Goal: Information Seeking & Learning: Learn about a topic

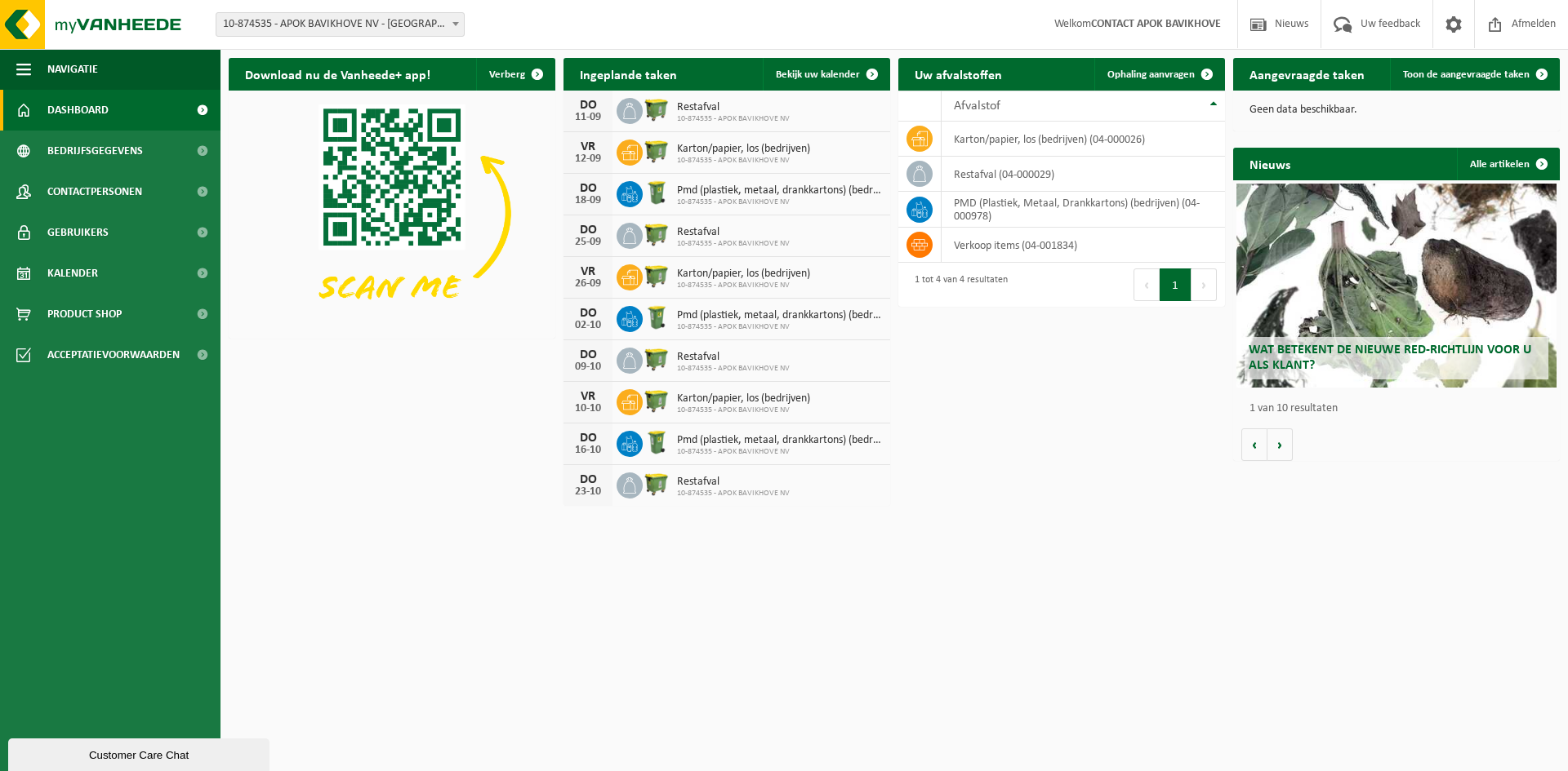
click at [1342, 345] on span "Wat betekent de nieuwe RED-richtlijn voor u als klant?" at bounding box center [1390, 358] width 283 height 29
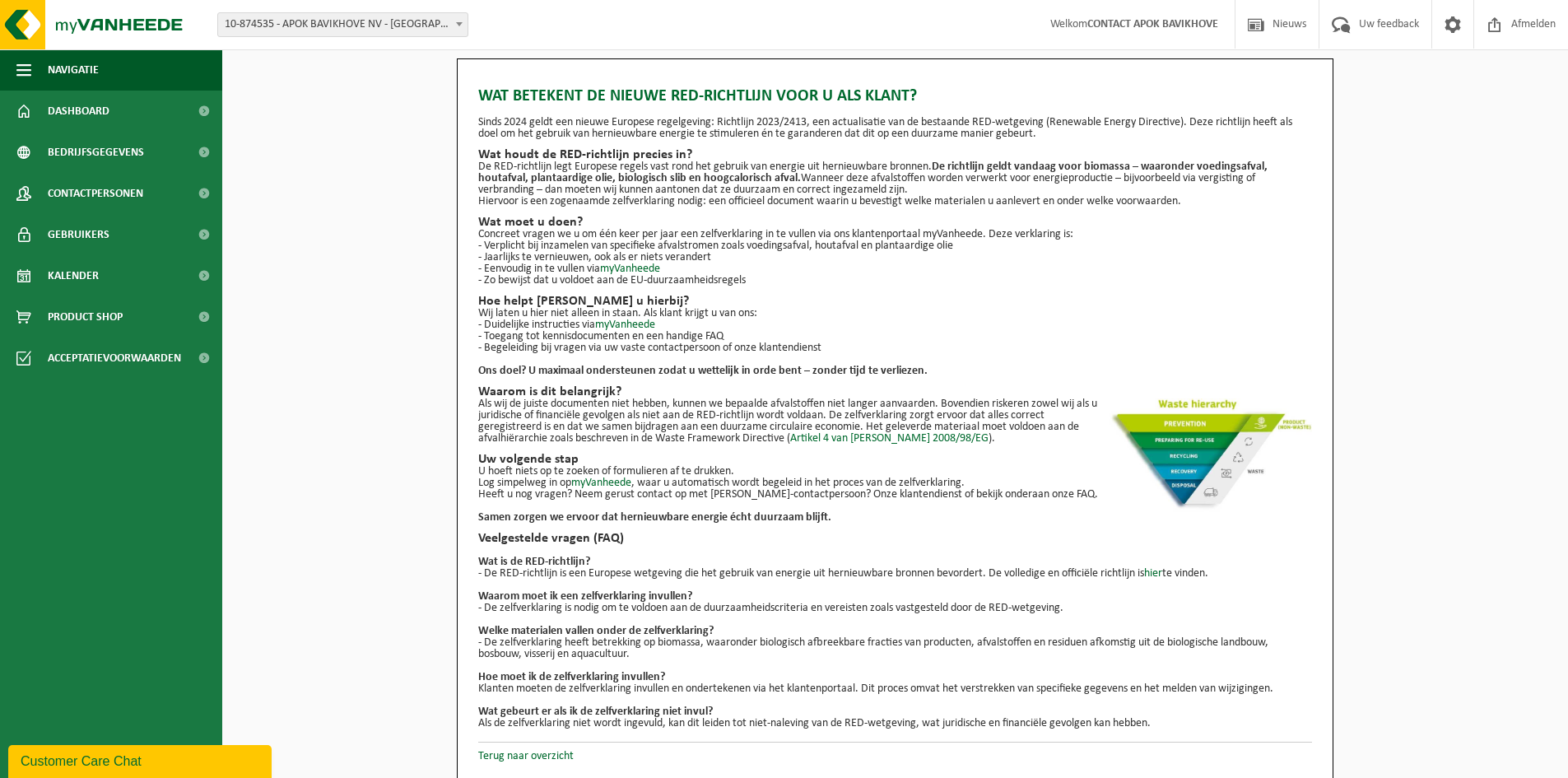
scroll to position [2, 0]
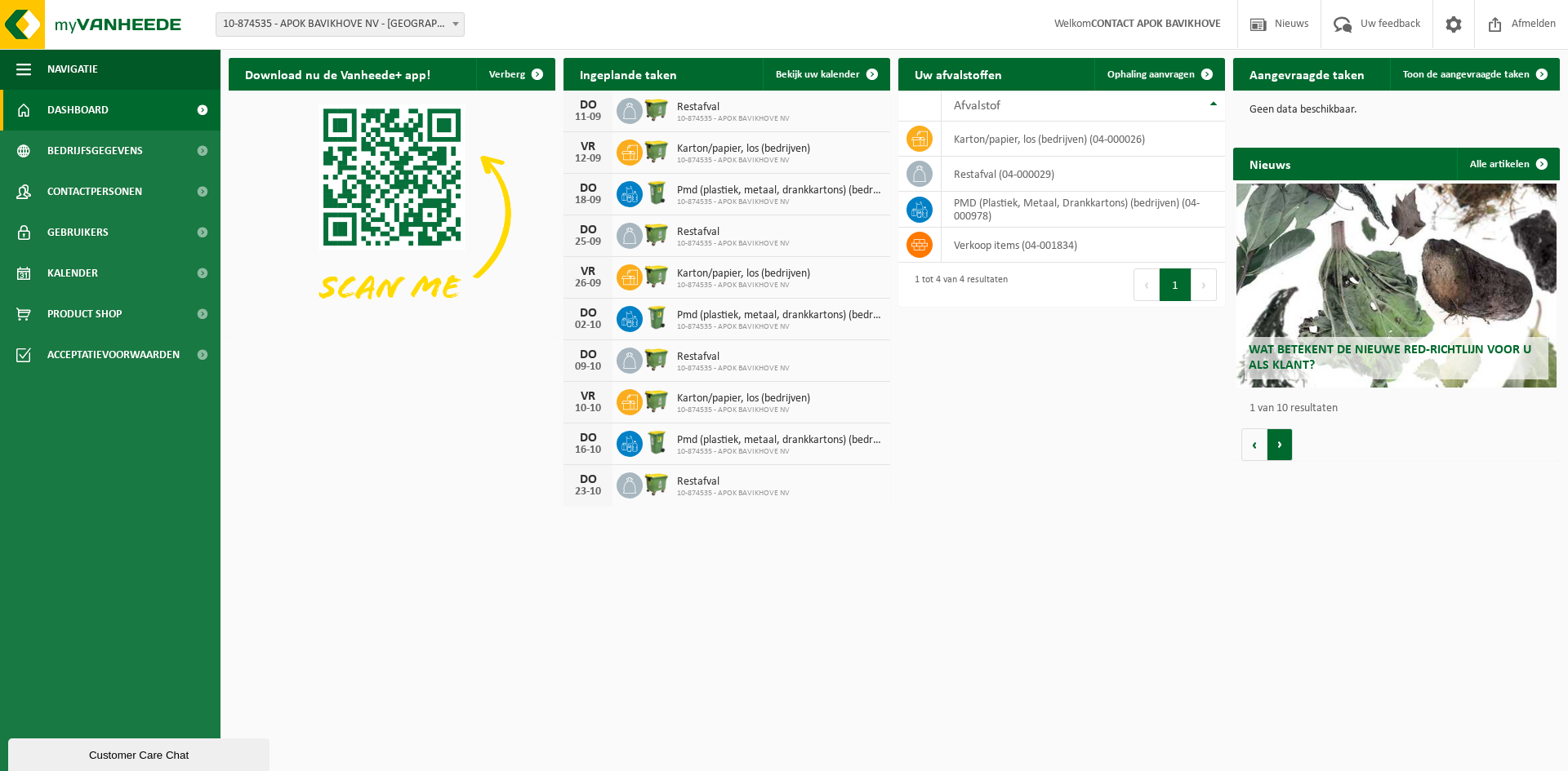
click at [1284, 444] on button "Volgende" at bounding box center [1280, 444] width 25 height 32
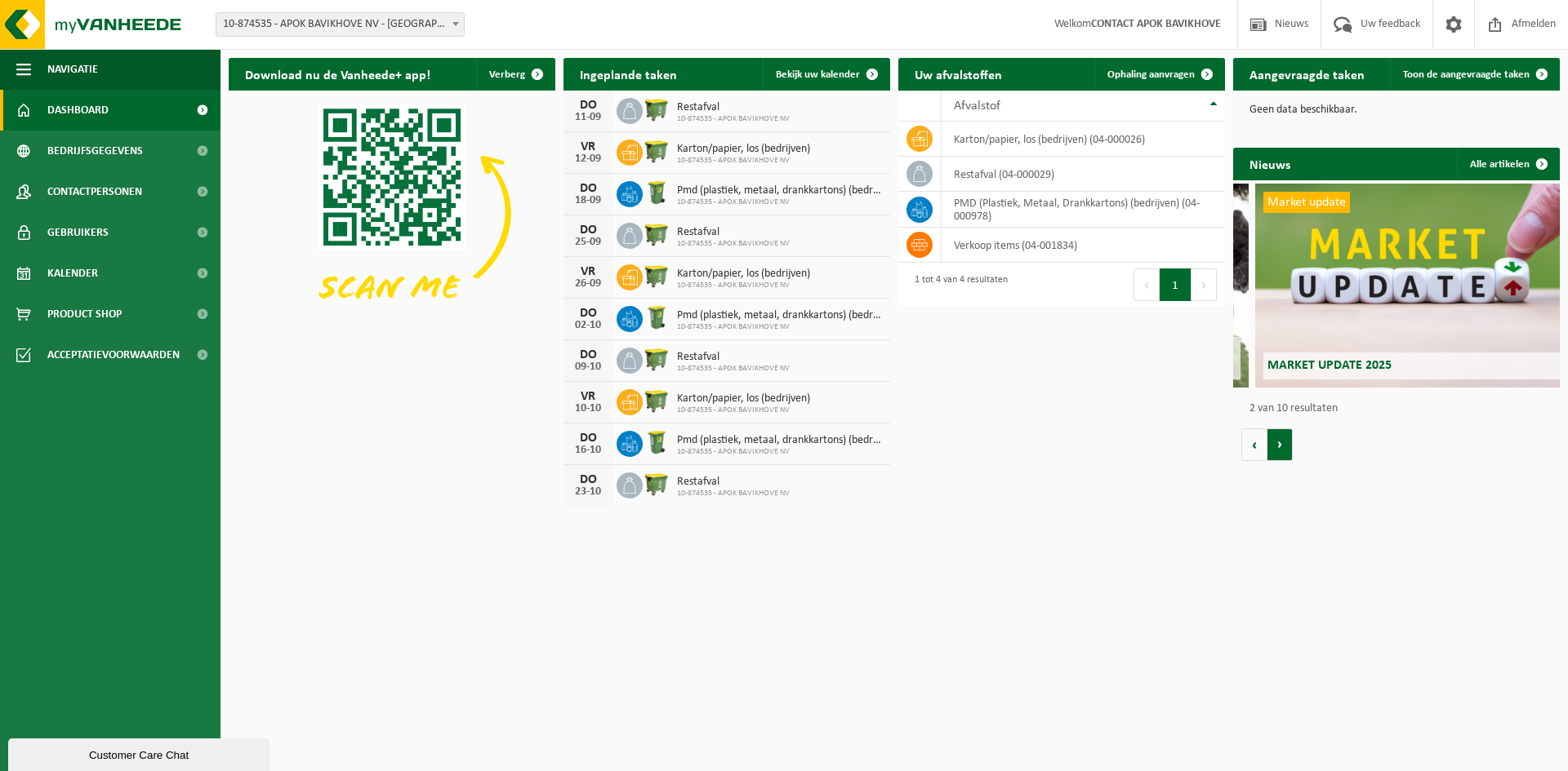
scroll to position [0, 327]
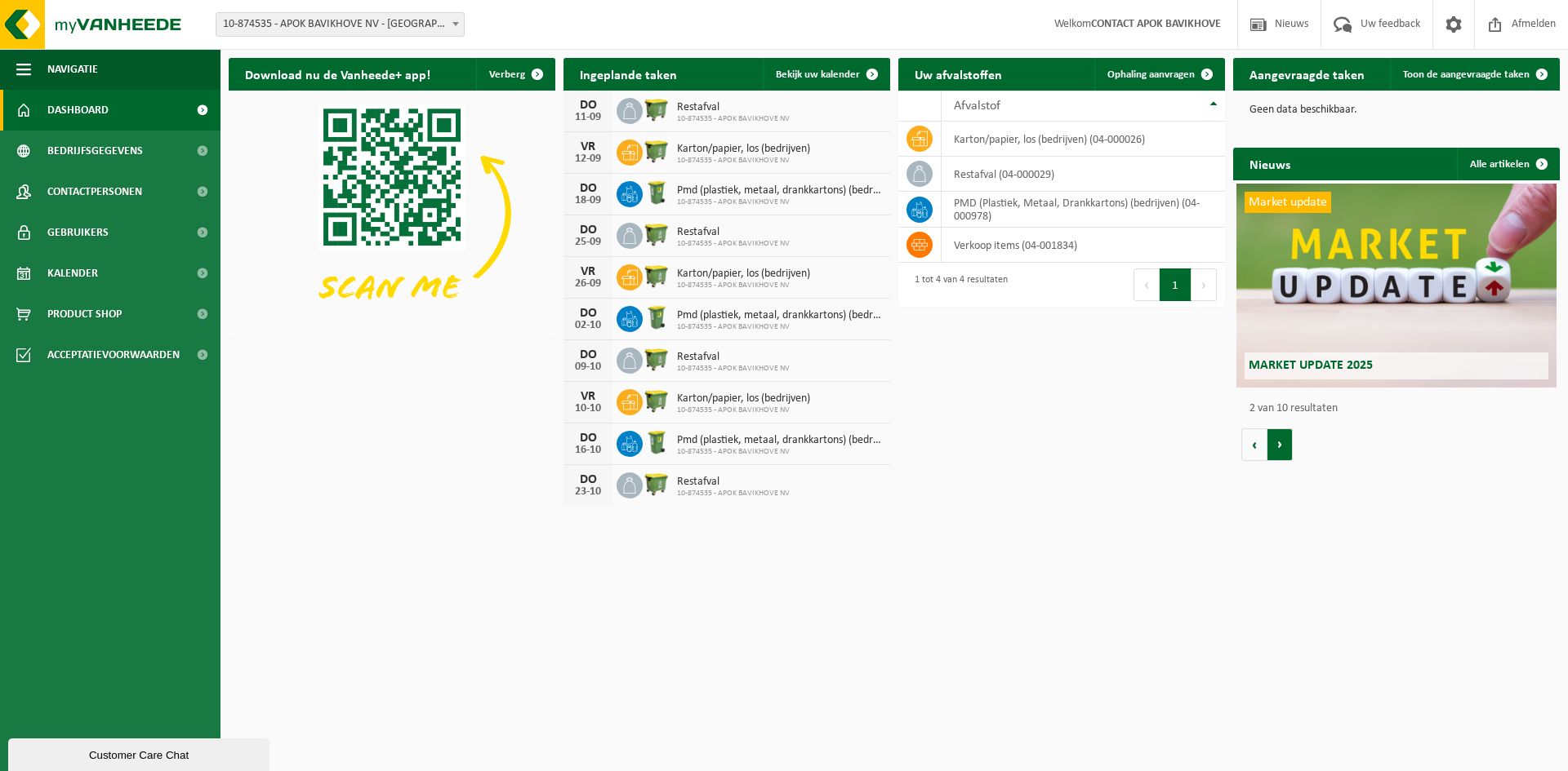
click at [1284, 444] on button "Volgende" at bounding box center [1280, 444] width 25 height 32
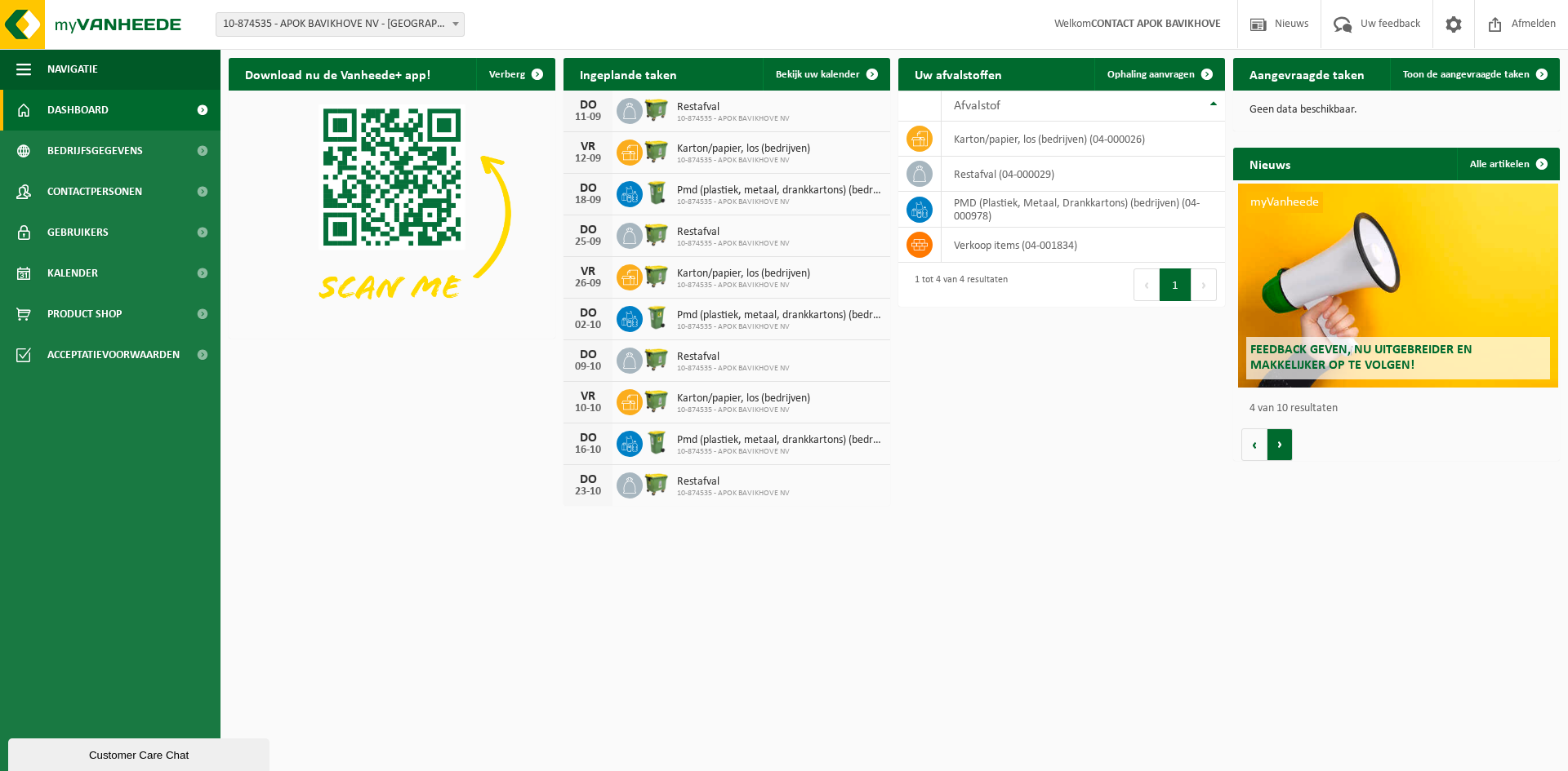
scroll to position [0, 979]
click at [1284, 444] on button "Volgende" at bounding box center [1280, 444] width 25 height 32
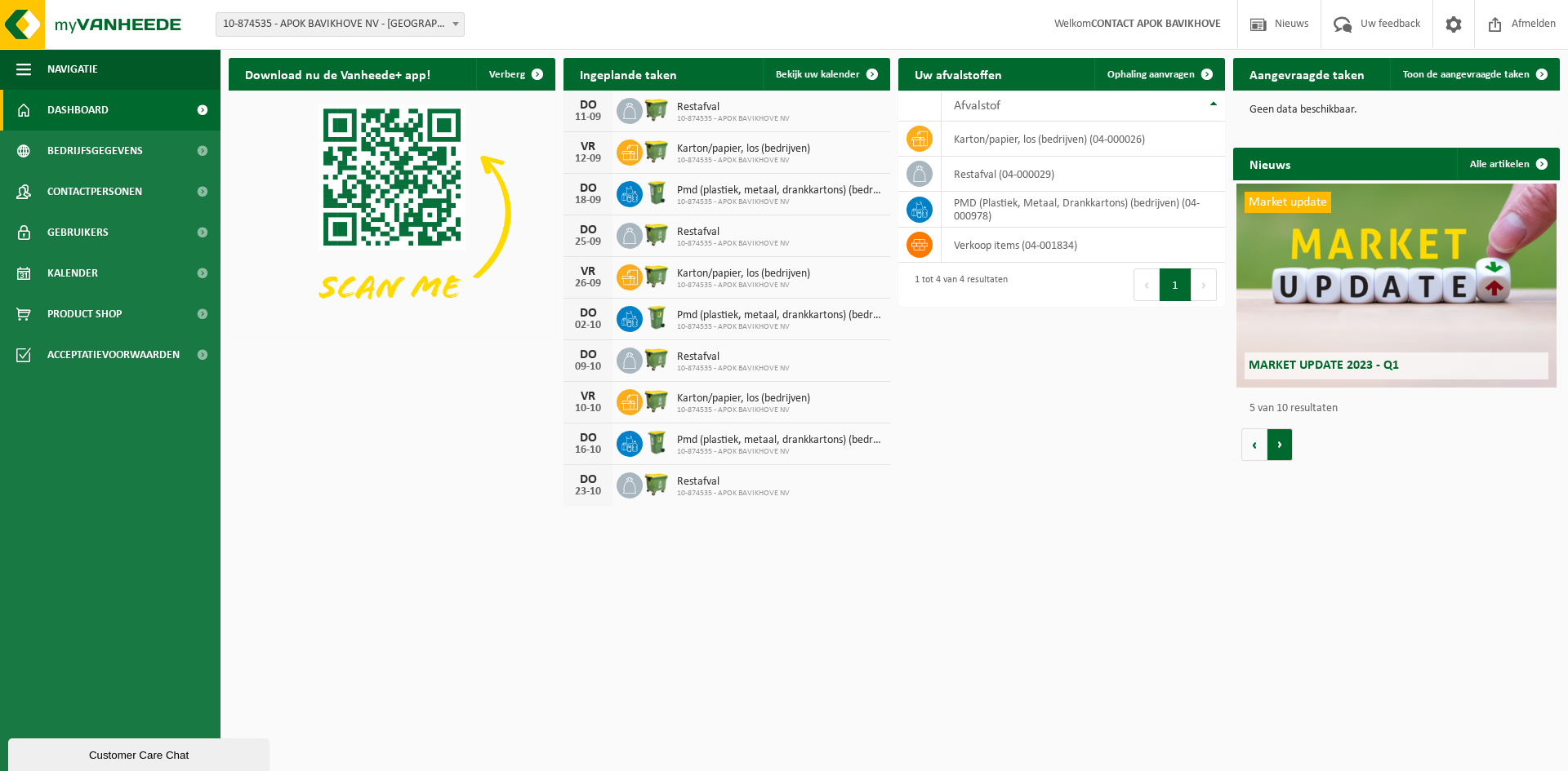
click at [1284, 444] on button "Volgende" at bounding box center [1280, 444] width 25 height 32
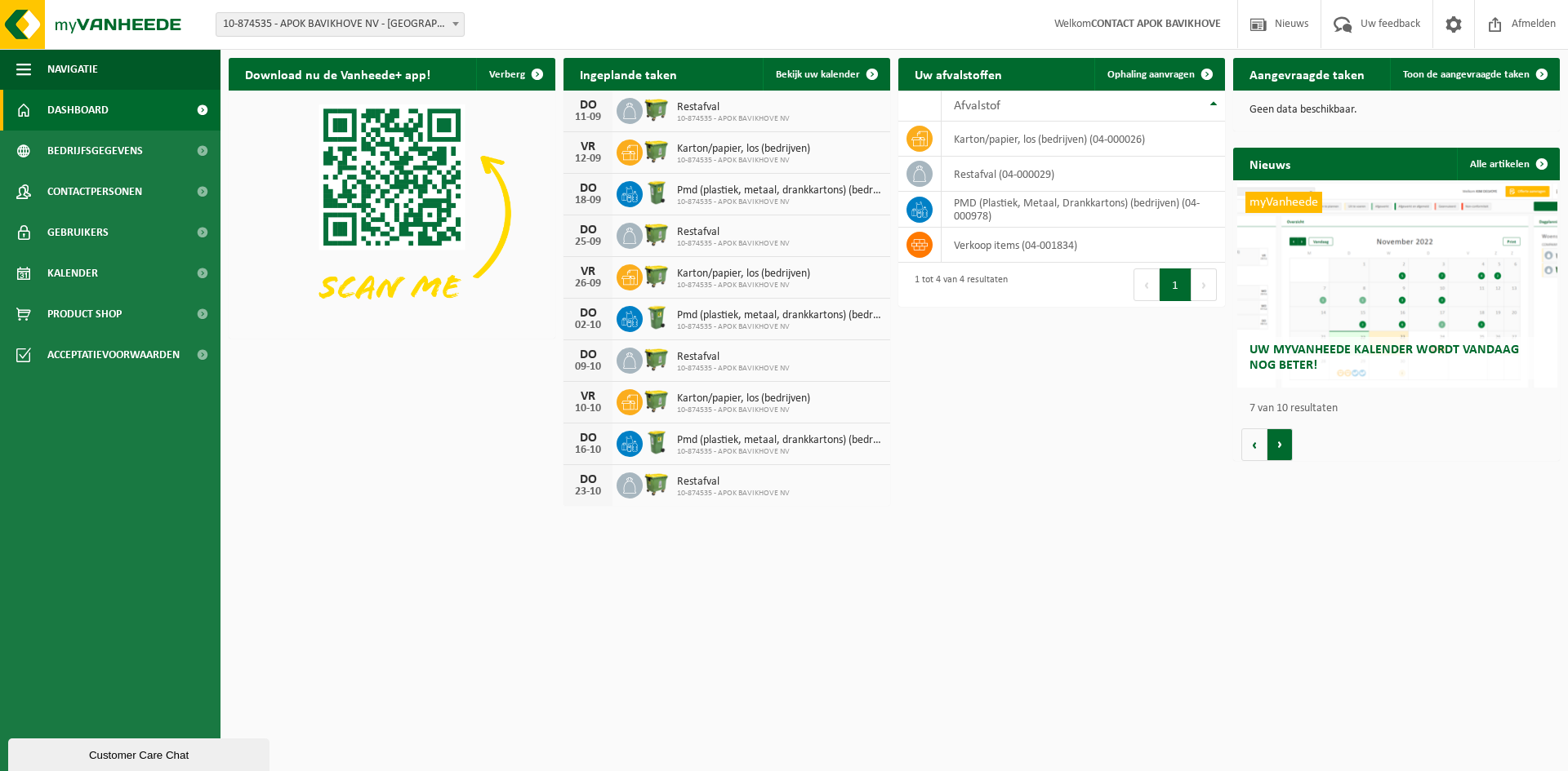
scroll to position [0, 1960]
click at [659, 103] on img at bounding box center [656, 109] width 28 height 28
click at [691, 101] on span "Restafval" at bounding box center [733, 107] width 113 height 13
click at [126, 33] on img at bounding box center [98, 24] width 196 height 49
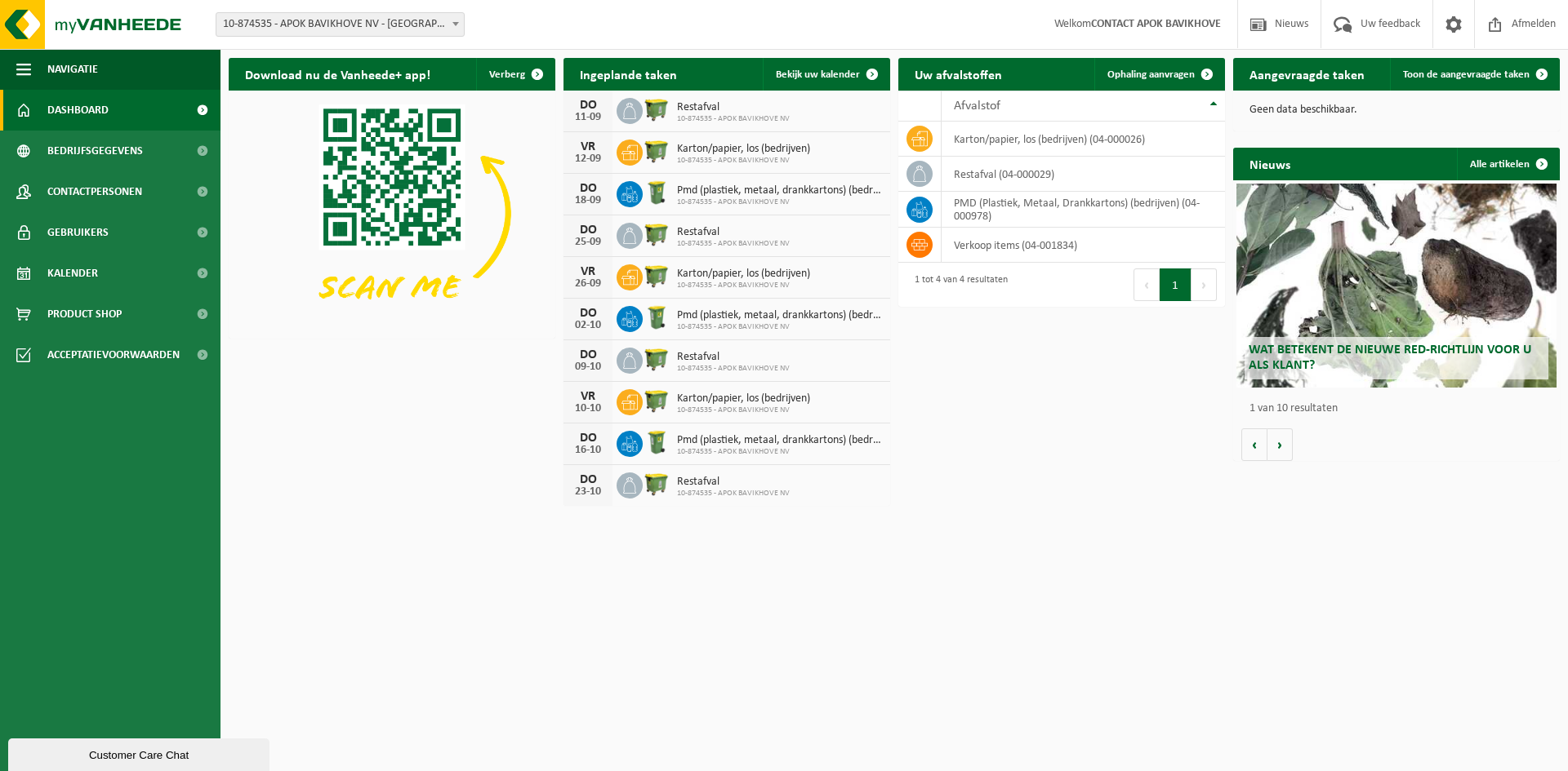
click at [670, 115] on div "Restafval 10-874535 - APOK BAVIKHOVE NV" at bounding box center [729, 112] width 121 height 25
click at [37, 70] on button "Navigatie" at bounding box center [110, 68] width 221 height 40
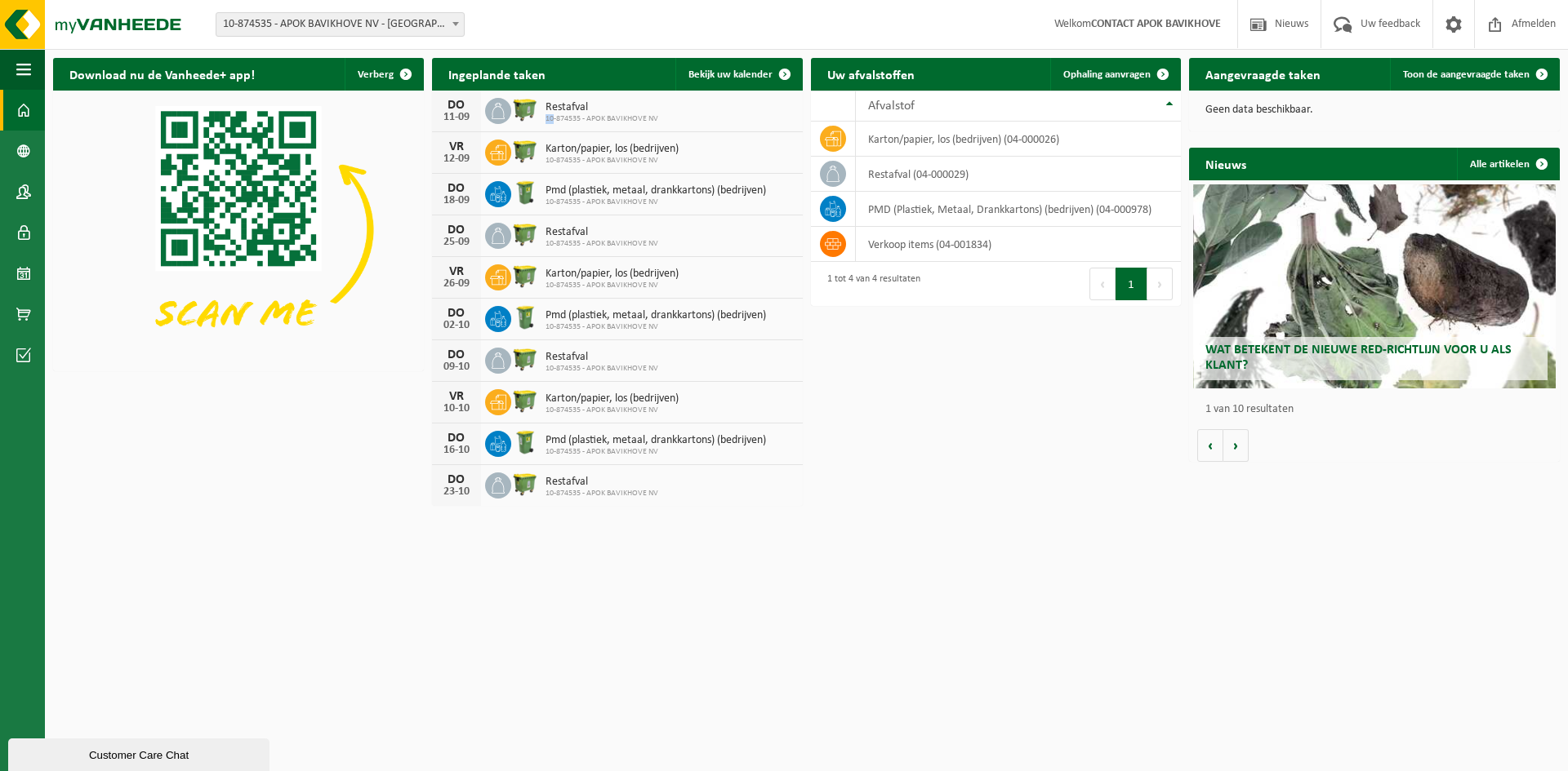
click at [26, 112] on span at bounding box center [23, 110] width 14 height 40
